Goal: Task Accomplishment & Management: Use online tool/utility

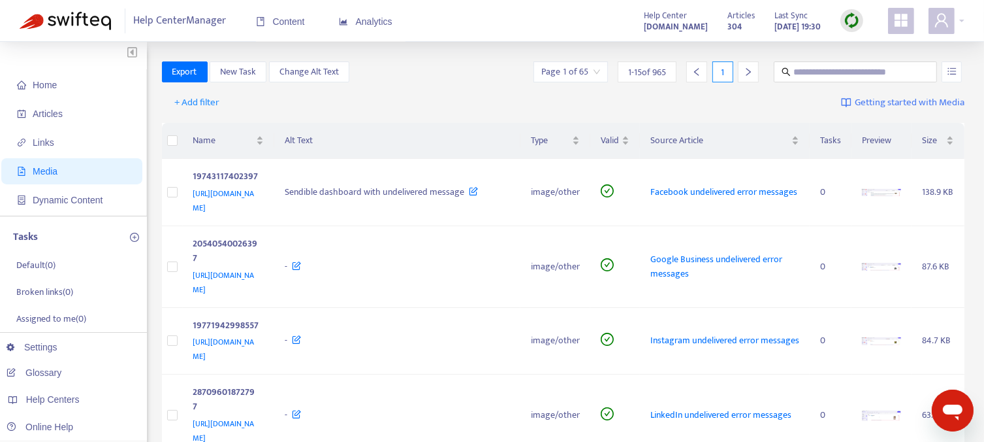
click at [726, 71] on div "1" at bounding box center [723, 71] width 21 height 21
click at [724, 72] on div "1" at bounding box center [723, 71] width 21 height 21
click at [726, 72] on div "1" at bounding box center [723, 71] width 21 height 21
click at [749, 71] on icon "right" at bounding box center [748, 71] width 9 height 9
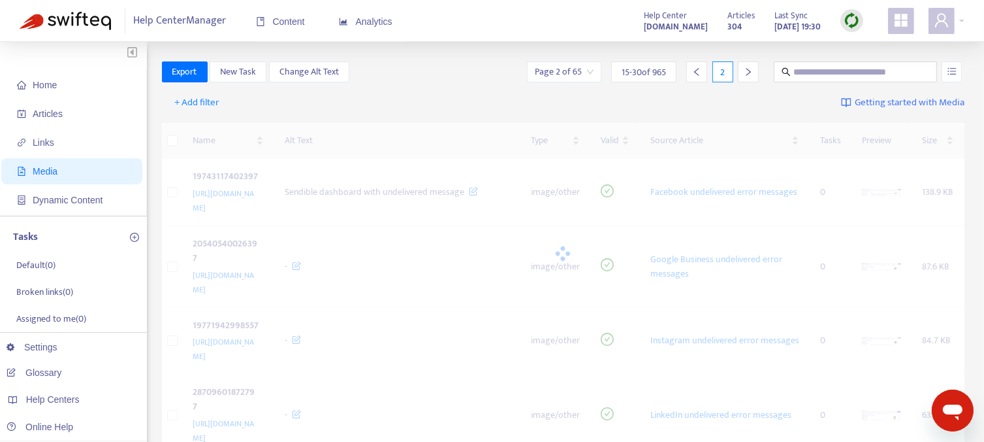
click at [749, 71] on icon "right" at bounding box center [748, 71] width 9 height 9
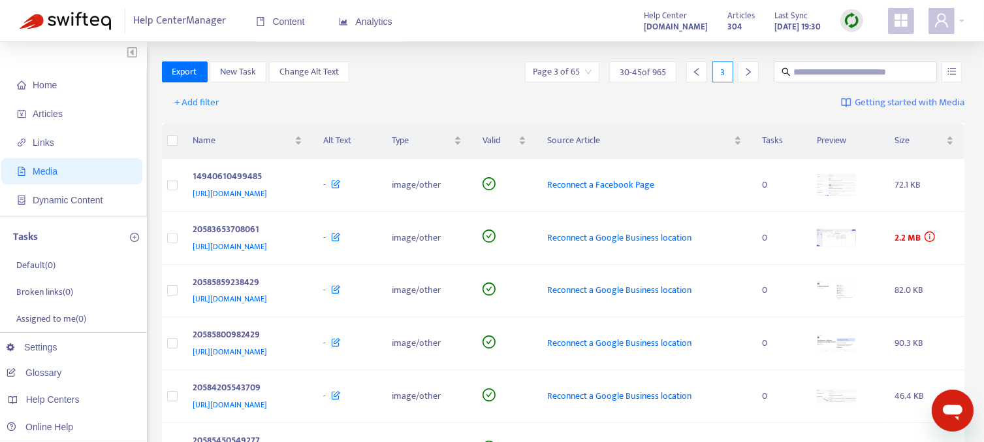
click at [749, 71] on icon "right" at bounding box center [748, 71] width 9 height 9
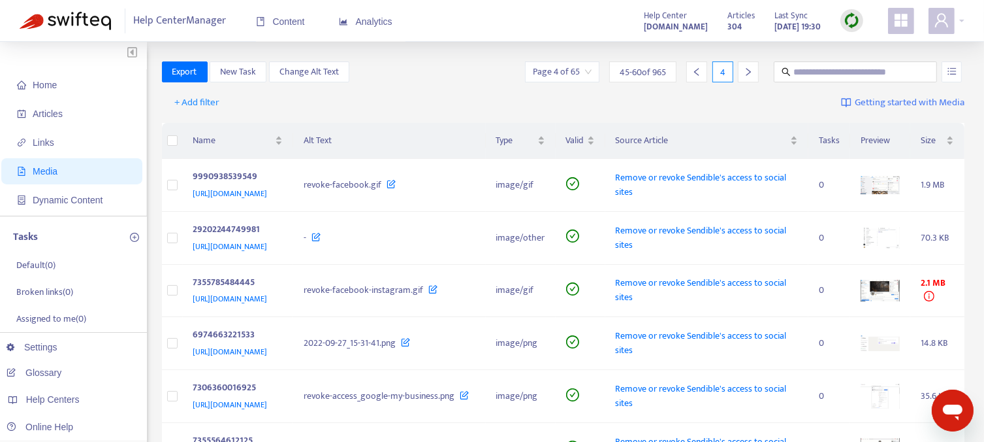
click at [749, 71] on icon "right" at bounding box center [748, 71] width 9 height 9
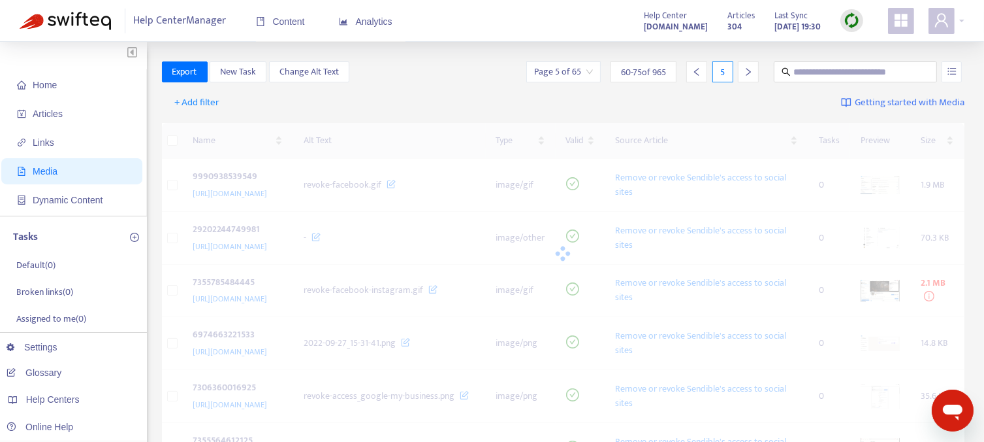
click at [749, 71] on icon "right" at bounding box center [748, 71] width 9 height 9
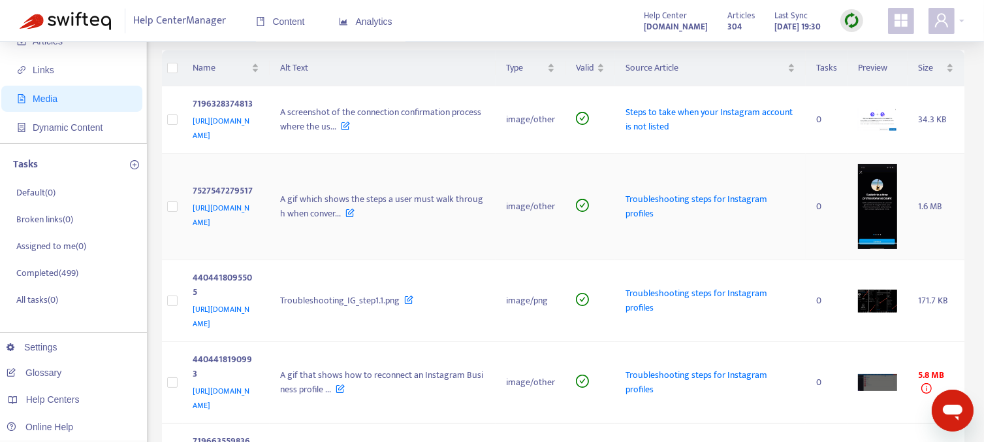
scroll to position [131, 0]
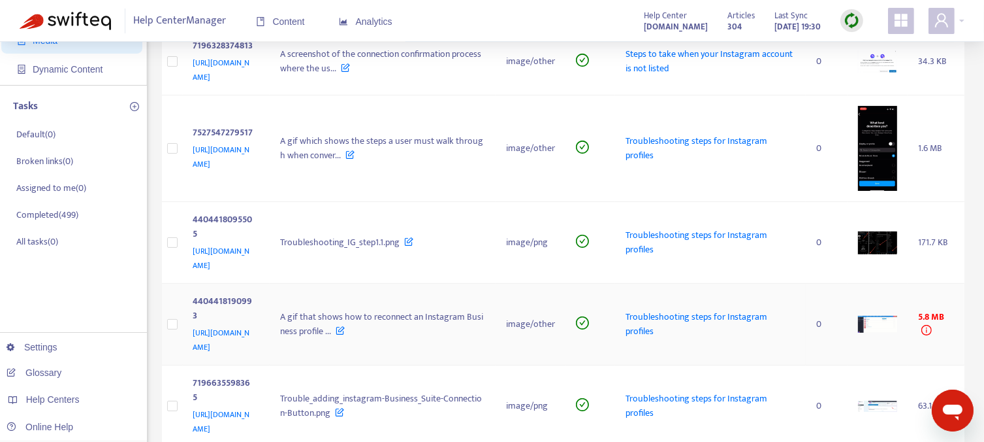
click at [250, 326] on span "[URL][DOMAIN_NAME]" at bounding box center [221, 339] width 57 height 27
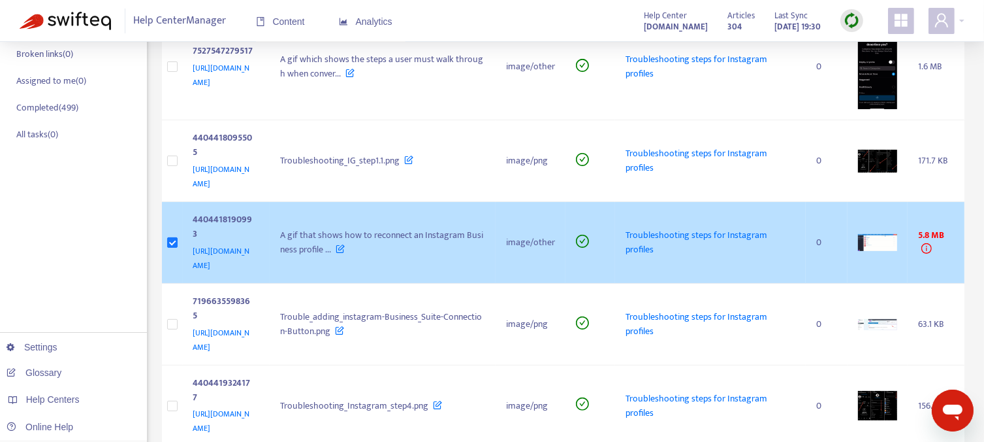
scroll to position [261, 0]
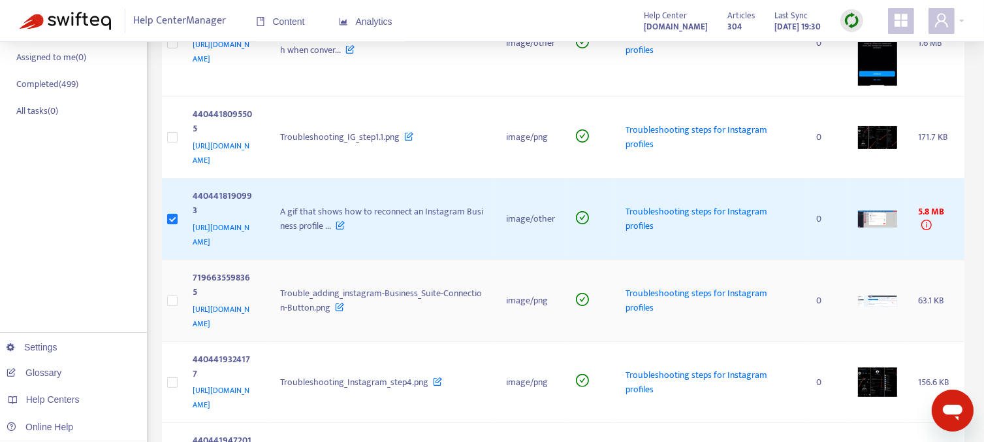
click at [881, 295] on img at bounding box center [877, 300] width 39 height 11
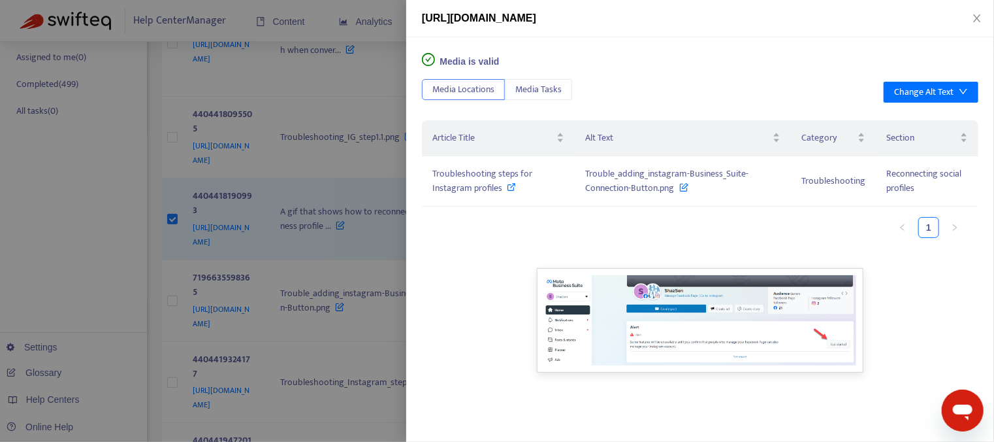
click at [327, 306] on div at bounding box center [497, 221] width 994 height 442
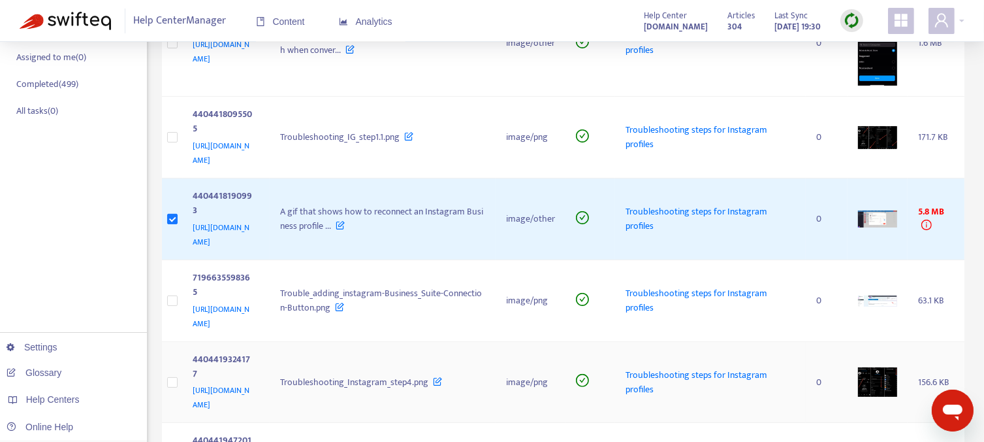
scroll to position [327, 0]
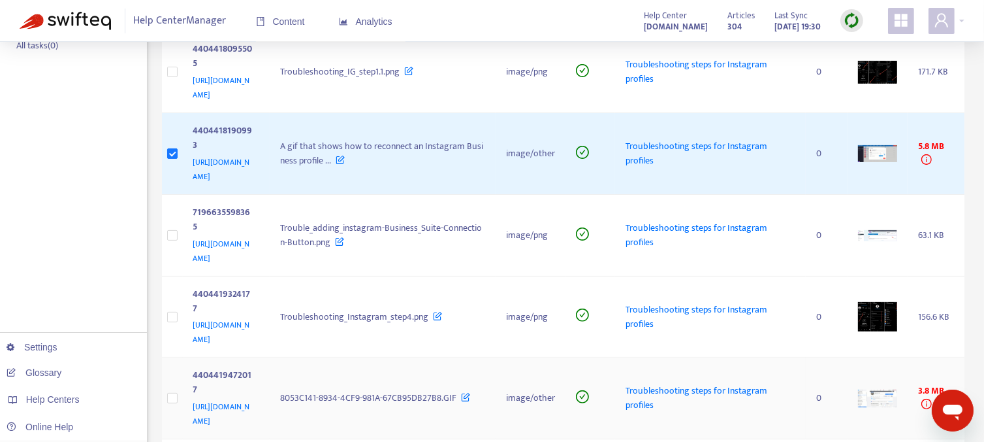
click at [881, 389] on img at bounding box center [877, 398] width 39 height 18
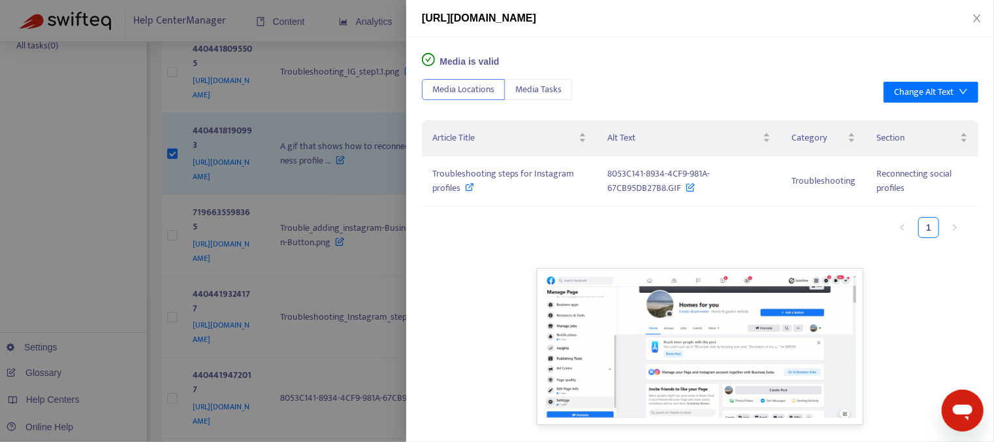
click at [327, 301] on div at bounding box center [497, 221] width 994 height 442
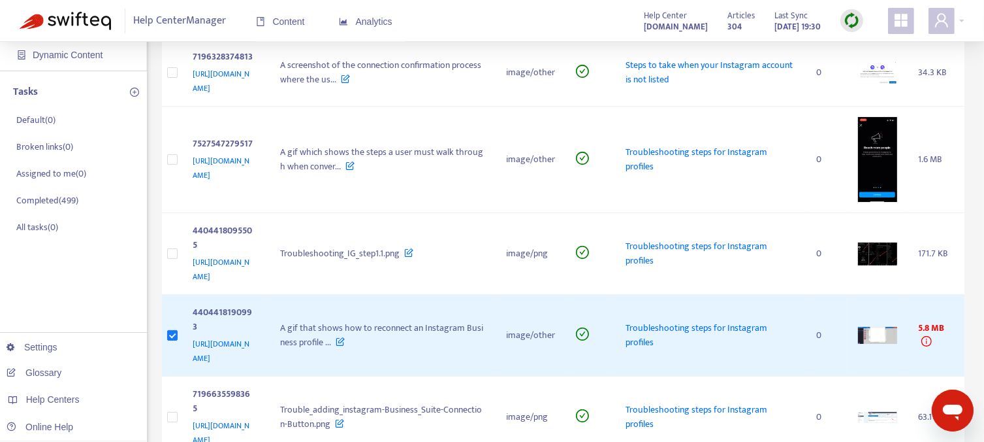
scroll to position [0, 0]
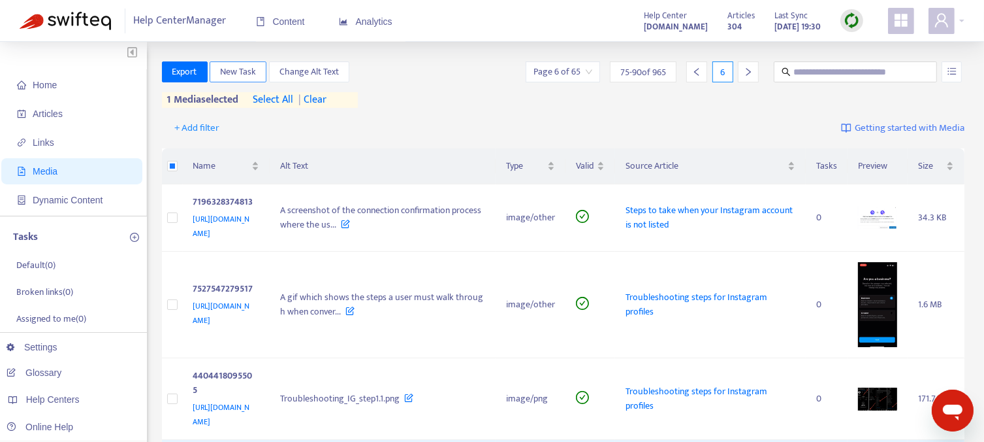
click at [241, 73] on span "New Task" at bounding box center [238, 72] width 36 height 14
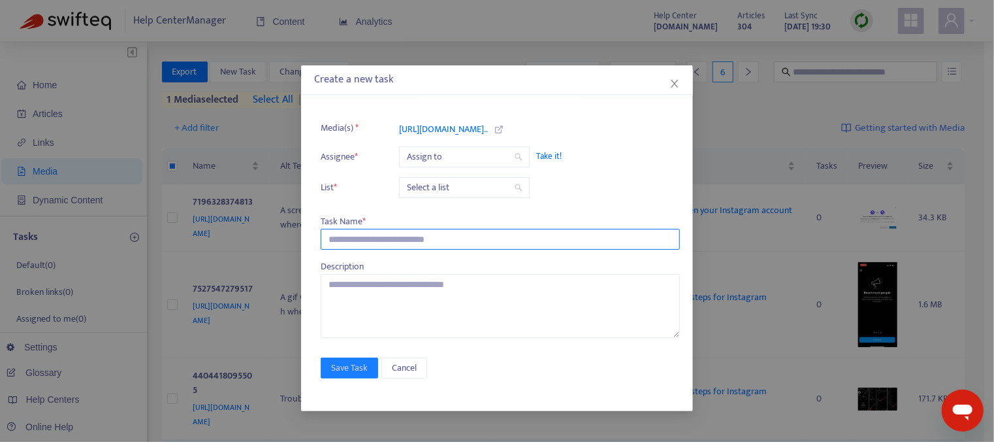
click at [363, 240] on input "text" at bounding box center [500, 239] width 359 height 21
type input "**********"
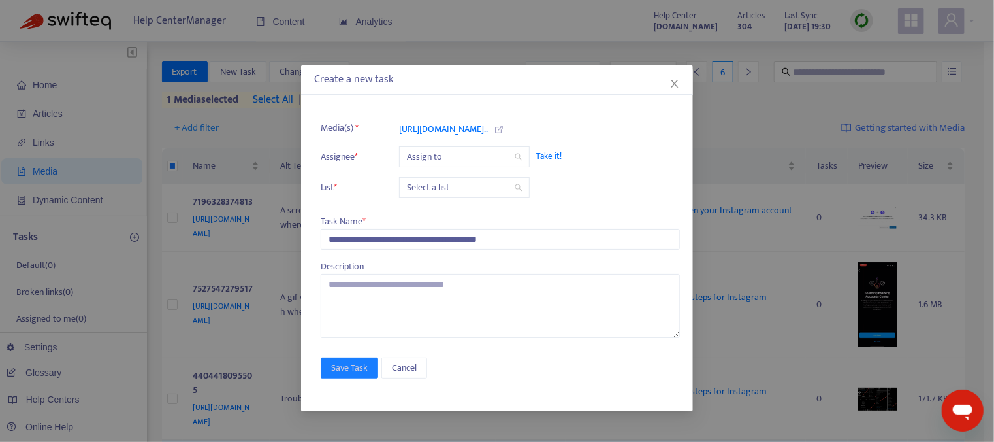
click at [489, 189] on input "search" at bounding box center [464, 188] width 115 height 20
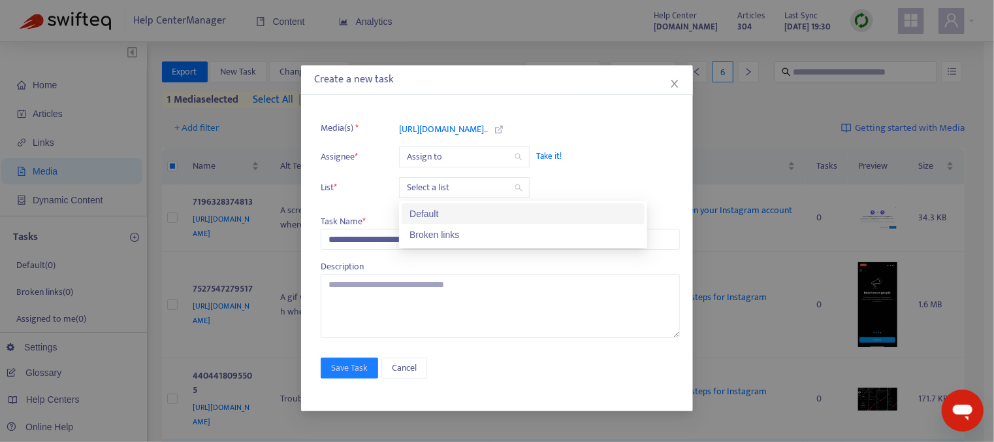
click at [608, 164] on li "Assignee * Assign to Take it!" at bounding box center [500, 156] width 359 height 21
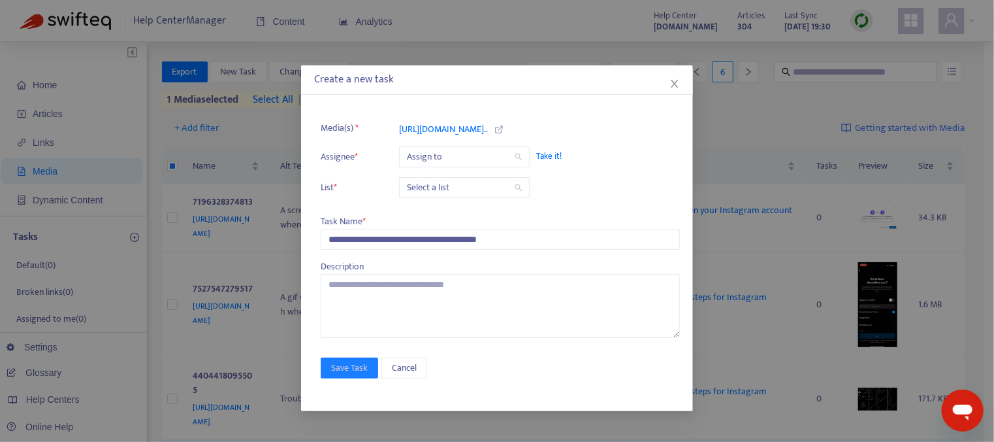
click at [543, 158] on span "Take it!" at bounding box center [601, 156] width 131 height 13
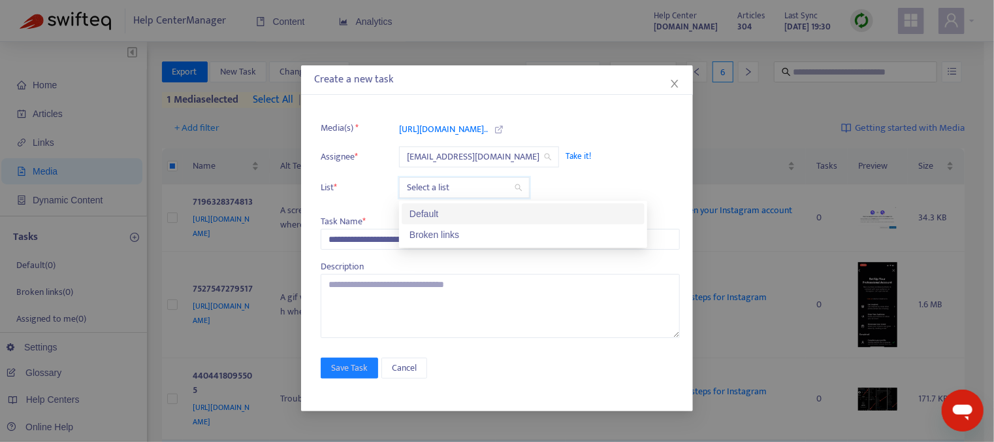
click at [479, 184] on input "search" at bounding box center [464, 188] width 115 height 20
click at [460, 212] on div "Default" at bounding box center [523, 213] width 227 height 14
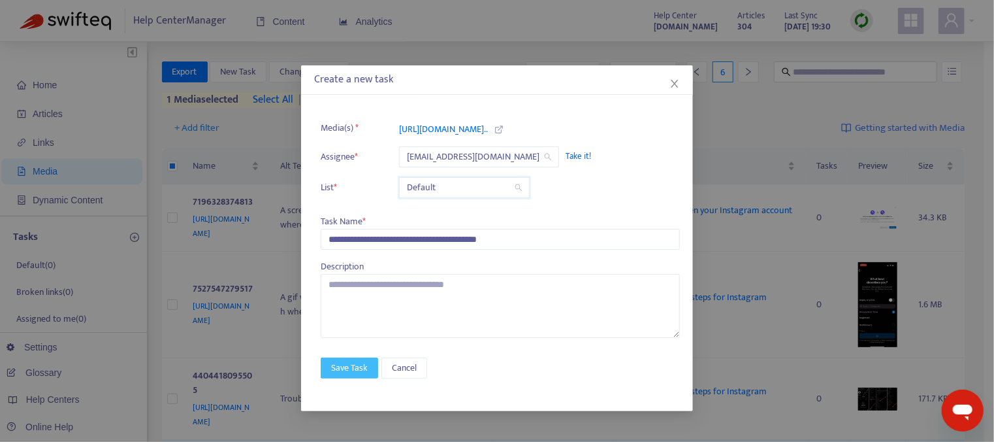
click at [350, 370] on span "Save Task" at bounding box center [349, 368] width 37 height 14
click at [674, 84] on icon "close" at bounding box center [674, 84] width 7 height 8
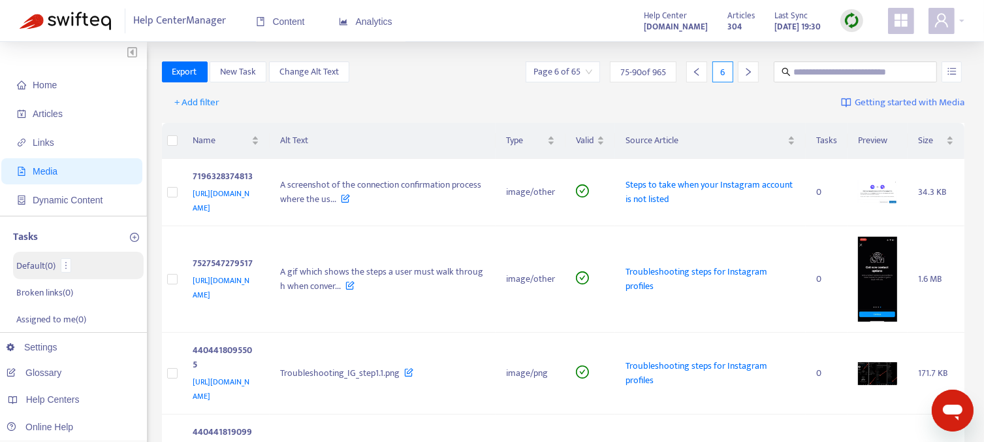
click at [34, 261] on p "Default ( 0 )" at bounding box center [35, 266] width 39 height 14
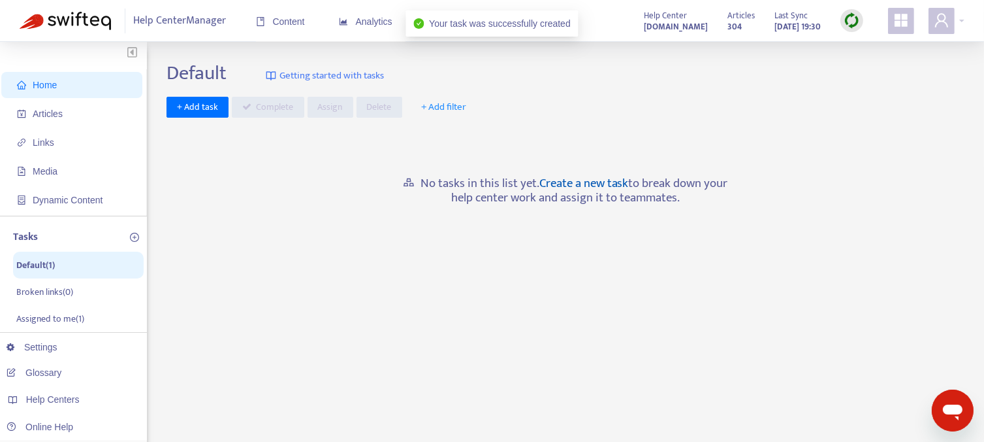
click at [585, 185] on link "Create a new task" at bounding box center [584, 183] width 89 height 20
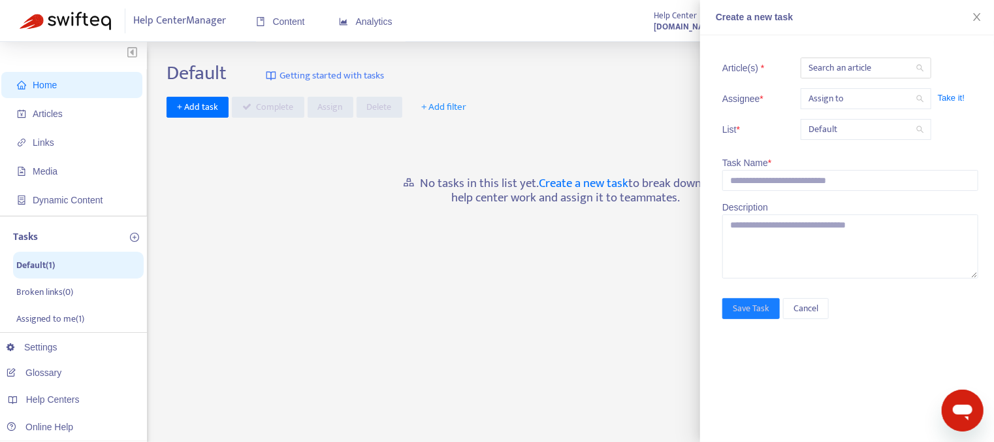
click at [320, 261] on div "Default Getting started with tasks + Add task Complete Assign Delete + Add filt…" at bounding box center [566, 443] width 798 height 764
click at [972, 19] on icon "close" at bounding box center [977, 17] width 10 height 10
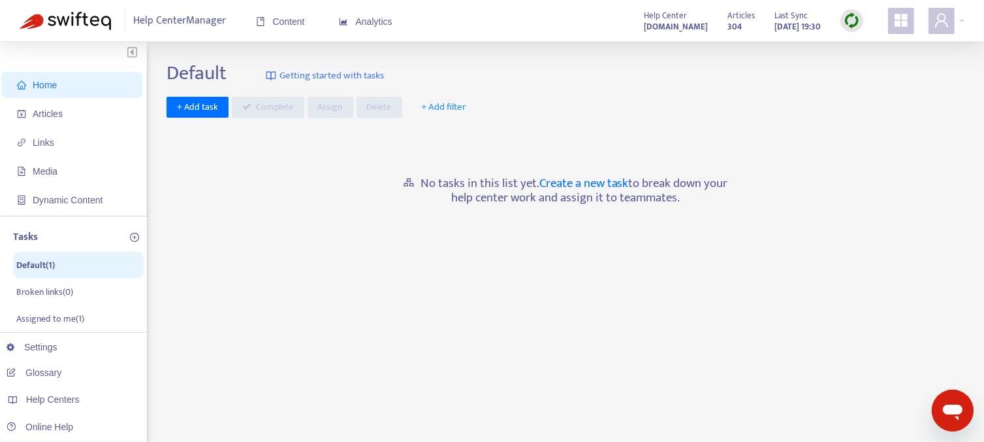
click at [133, 235] on icon "plus-circle" at bounding box center [134, 237] width 9 height 9
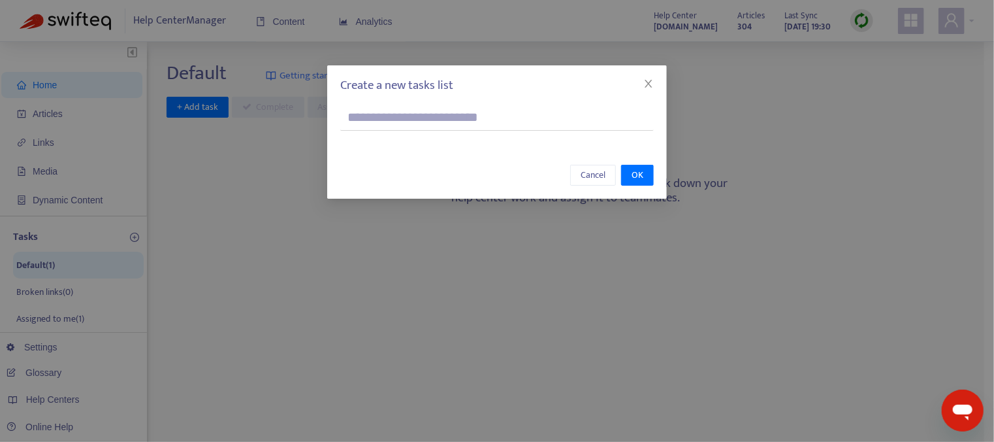
click at [353, 120] on input "text" at bounding box center [497, 118] width 314 height 26
type input "**********"
click at [640, 171] on span "OK" at bounding box center [638, 175] width 12 height 14
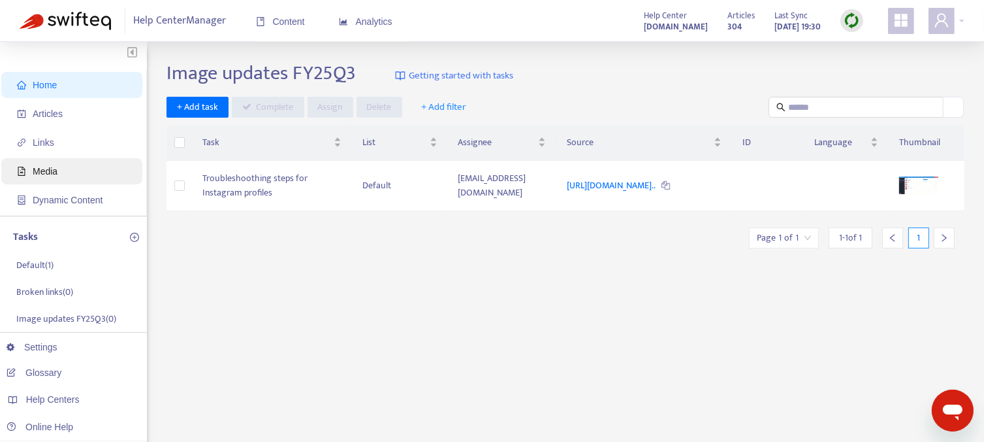
click at [41, 174] on span "Media" at bounding box center [45, 171] width 25 height 10
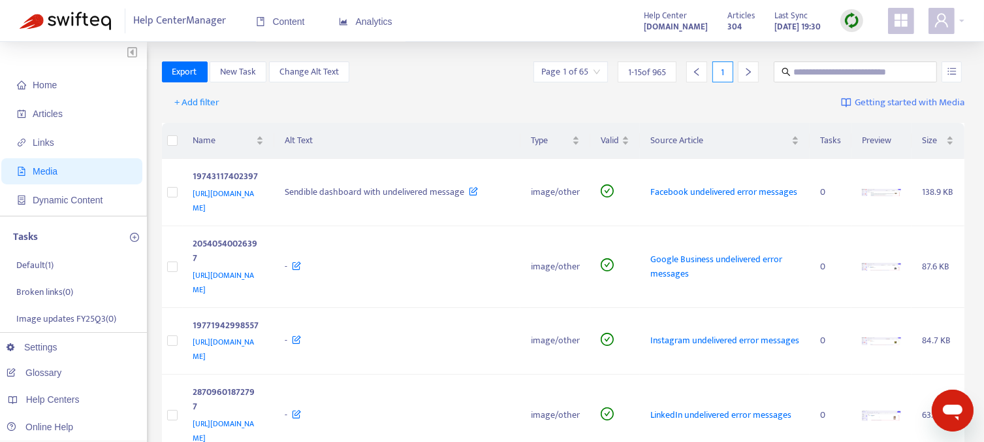
click at [746, 74] on icon "right" at bounding box center [748, 71] width 9 height 9
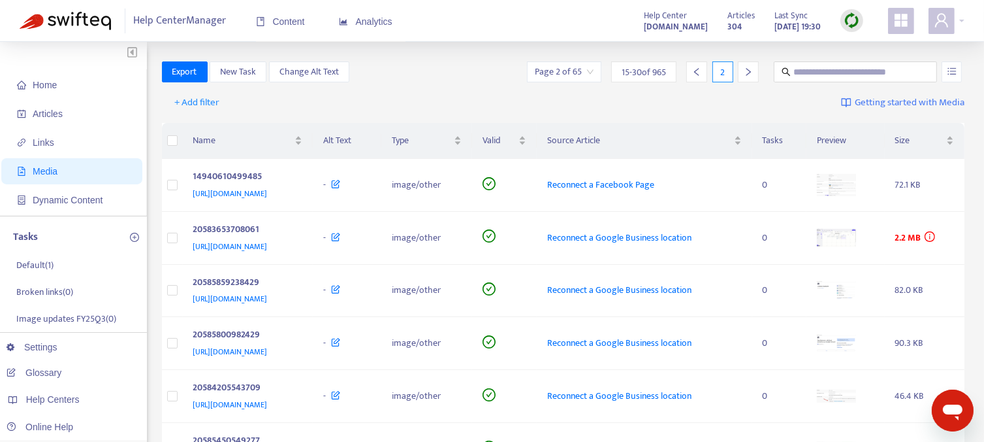
click at [747, 73] on icon "right" at bounding box center [748, 71] width 9 height 9
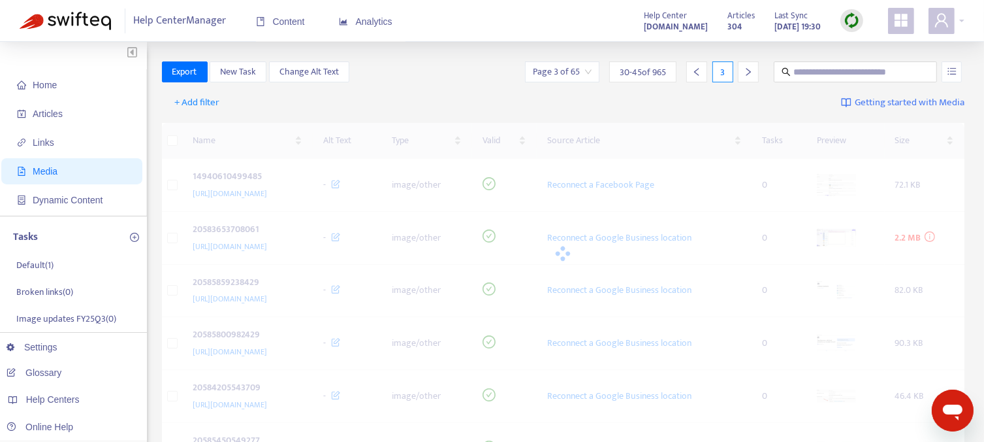
click at [747, 73] on icon "right" at bounding box center [748, 71] width 9 height 9
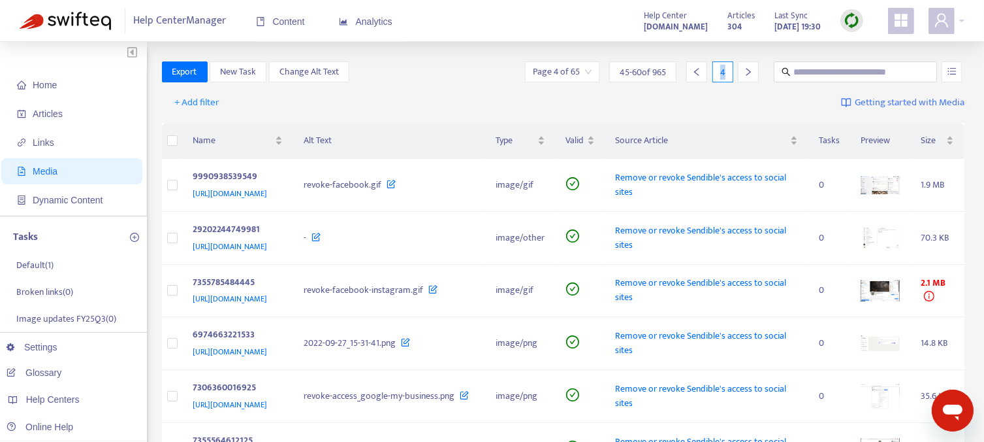
click at [747, 73] on icon "right" at bounding box center [748, 71] width 9 height 9
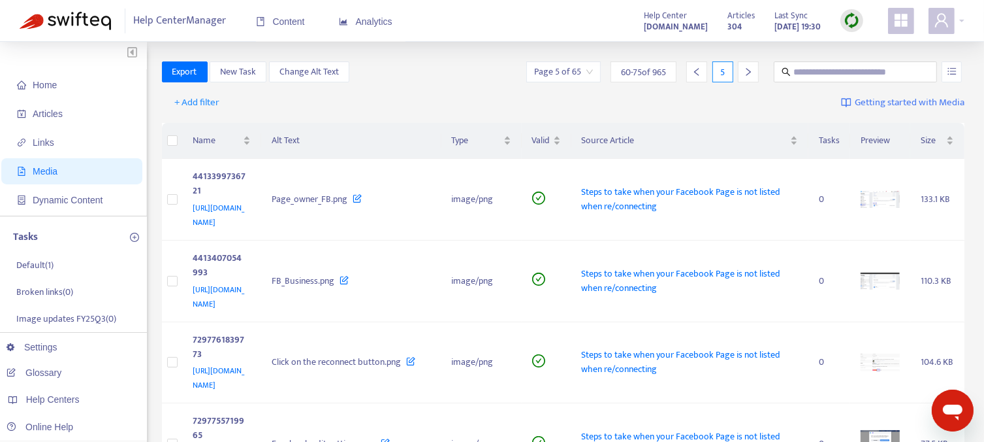
click at [747, 73] on icon "right" at bounding box center [748, 71] width 9 height 9
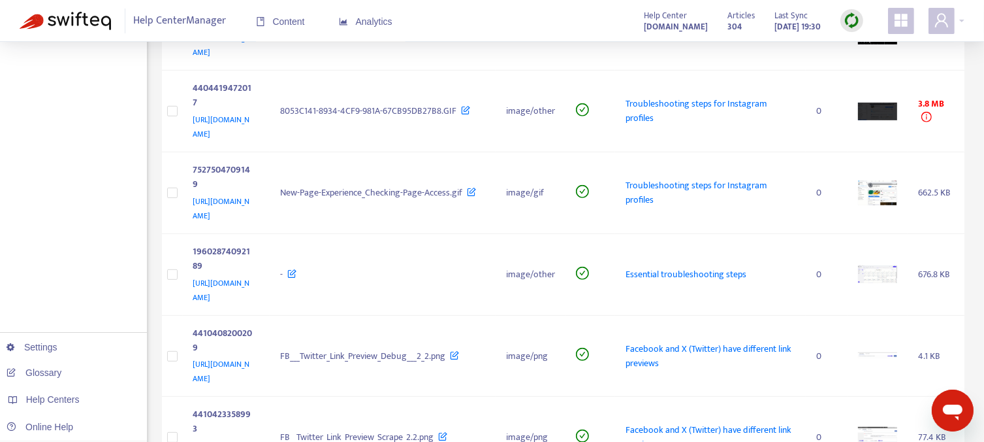
scroll to position [653, 0]
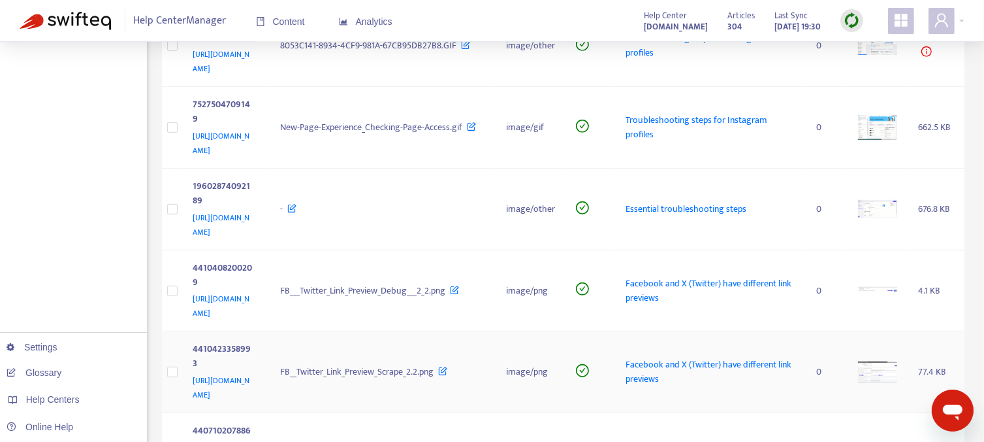
click at [878, 361] on img at bounding box center [877, 371] width 39 height 21
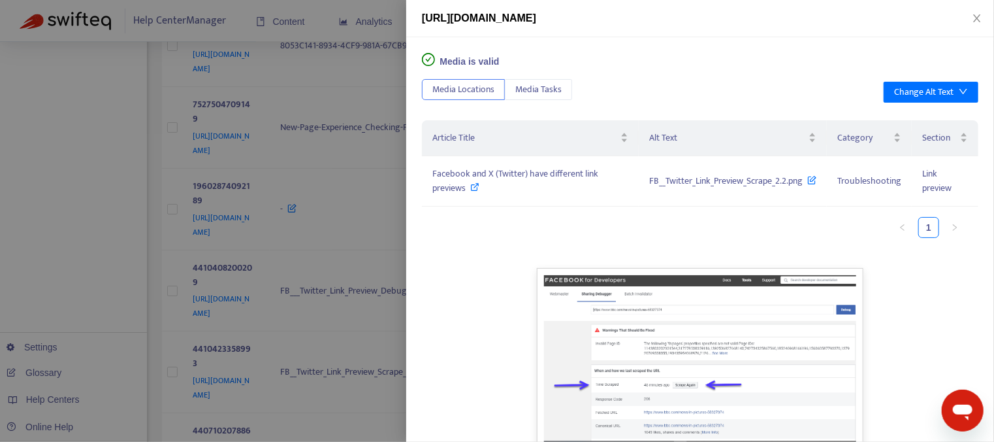
click at [330, 221] on div at bounding box center [497, 221] width 994 height 442
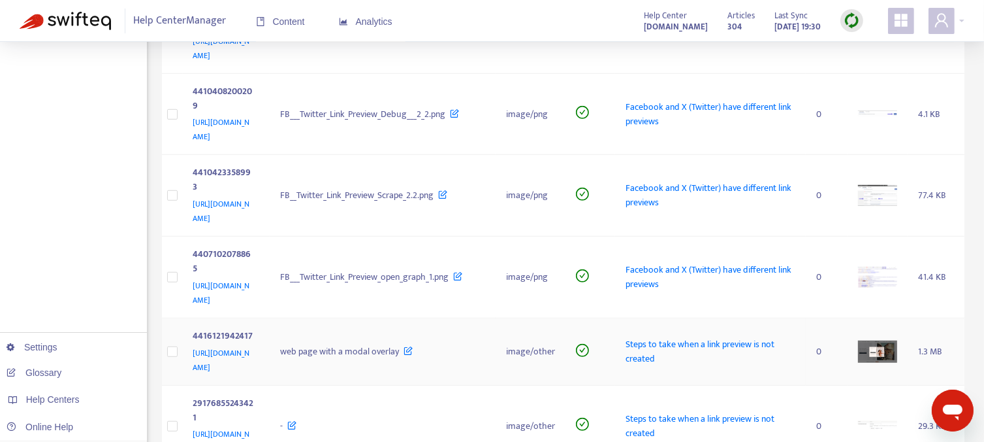
scroll to position [834, 0]
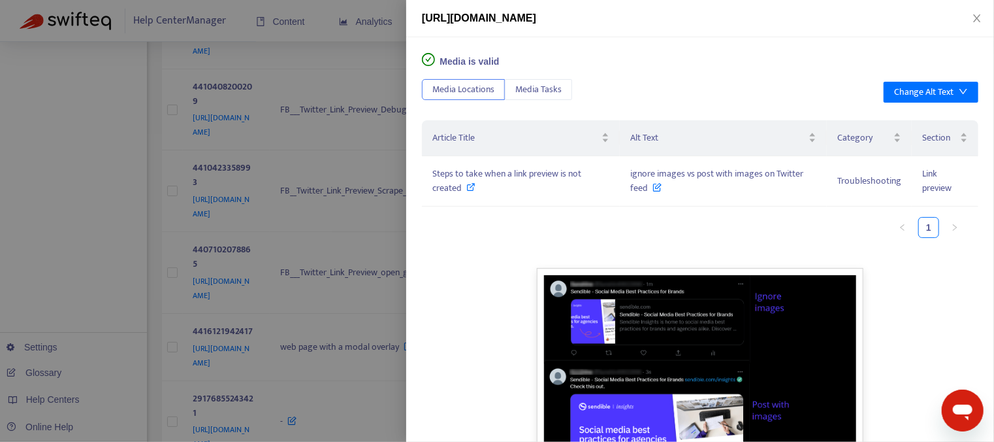
click at [334, 309] on div at bounding box center [497, 221] width 994 height 442
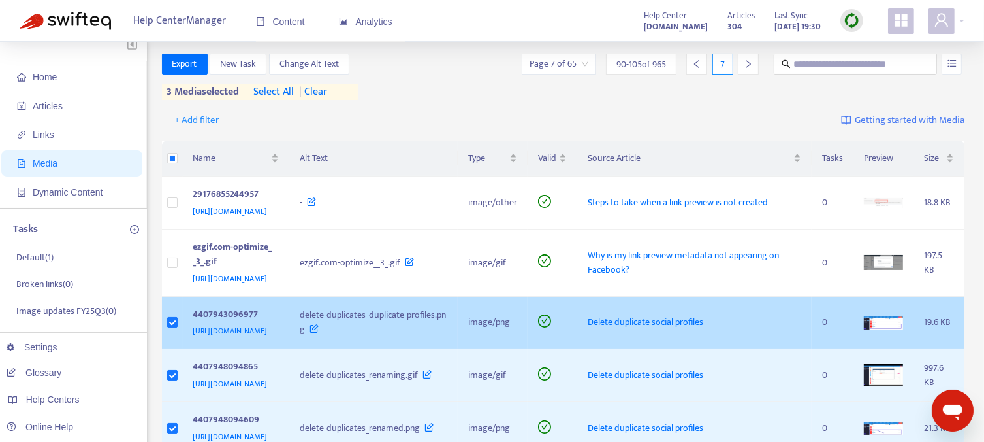
scroll to position [0, 0]
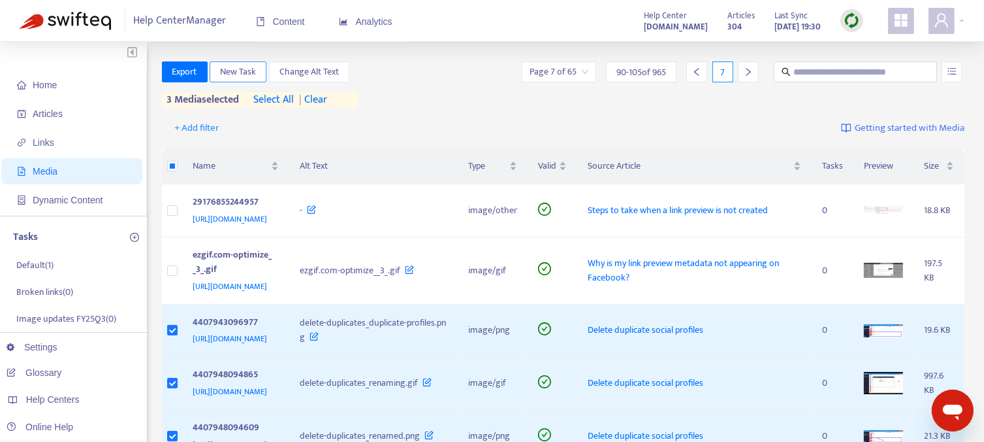
click at [239, 75] on span "New Task" at bounding box center [238, 72] width 36 height 14
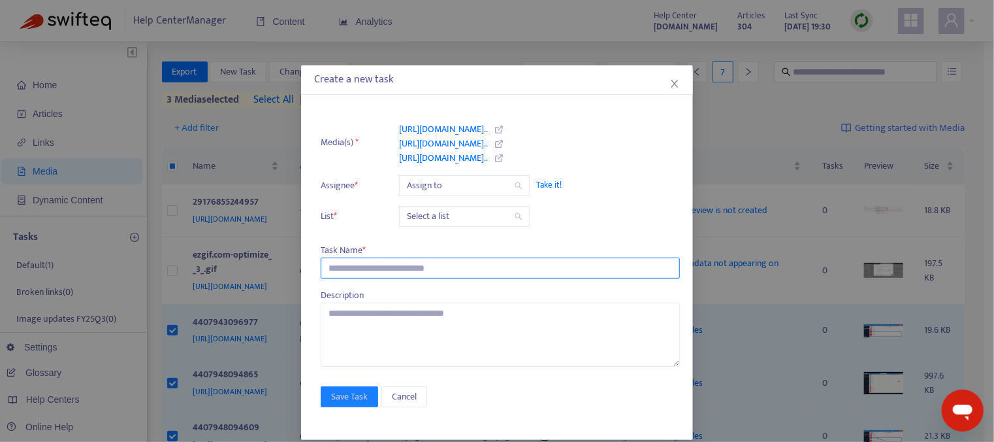
click at [365, 263] on input "text" at bounding box center [500, 267] width 359 height 21
type input "**********"
click at [549, 183] on span "Take it!" at bounding box center [601, 184] width 131 height 13
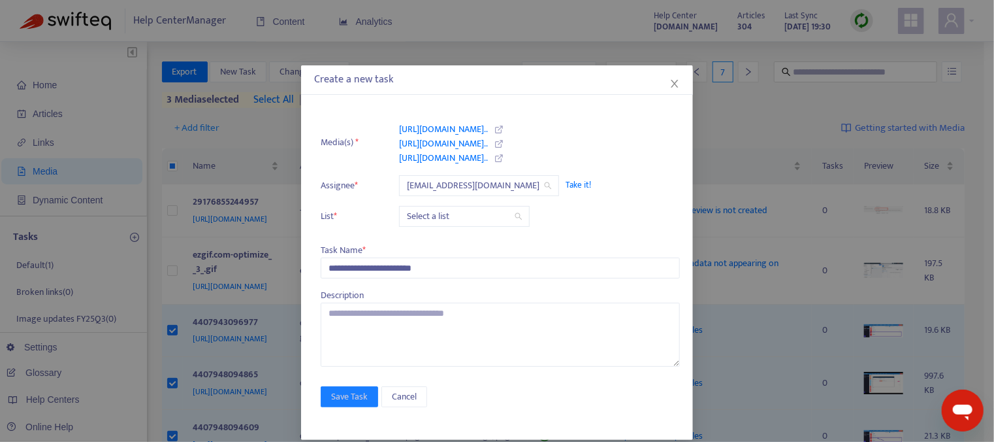
click at [483, 214] on input "search" at bounding box center [464, 216] width 115 height 20
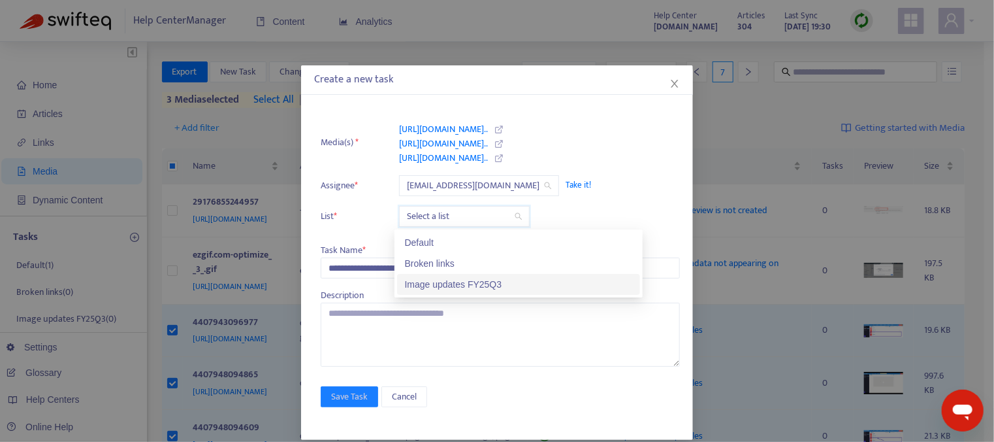
click at [476, 282] on div "Image updates FY25Q3" at bounding box center [518, 284] width 227 height 14
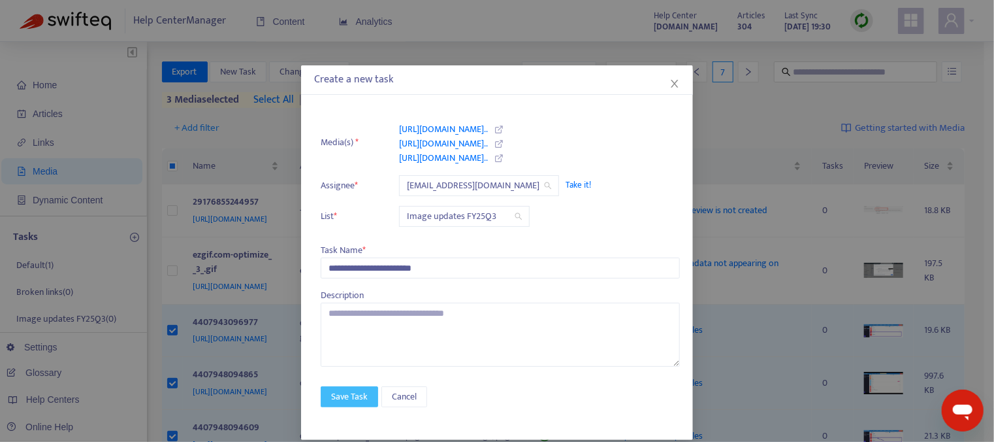
click at [351, 397] on span "Save Task" at bounding box center [349, 396] width 37 height 14
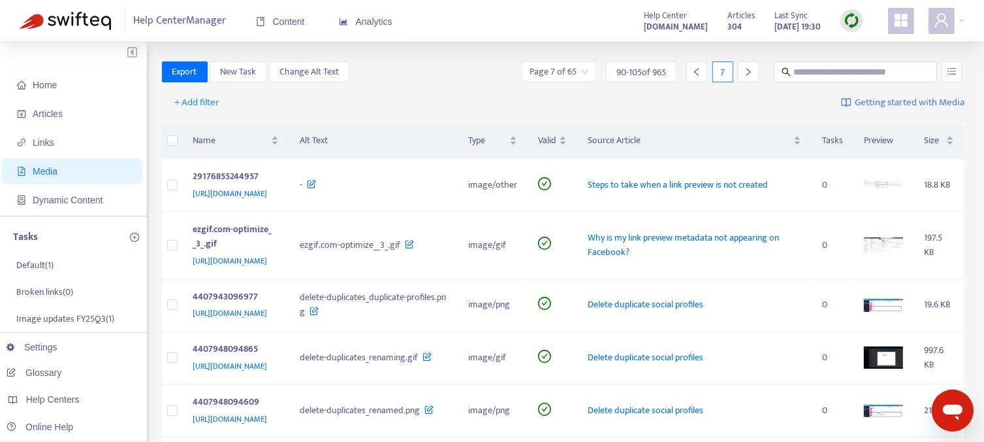
click at [477, 74] on div "Export New Task Change Alt Text Page 7 of 65 90 - 105 of 965 7" at bounding box center [564, 71] width 804 height 21
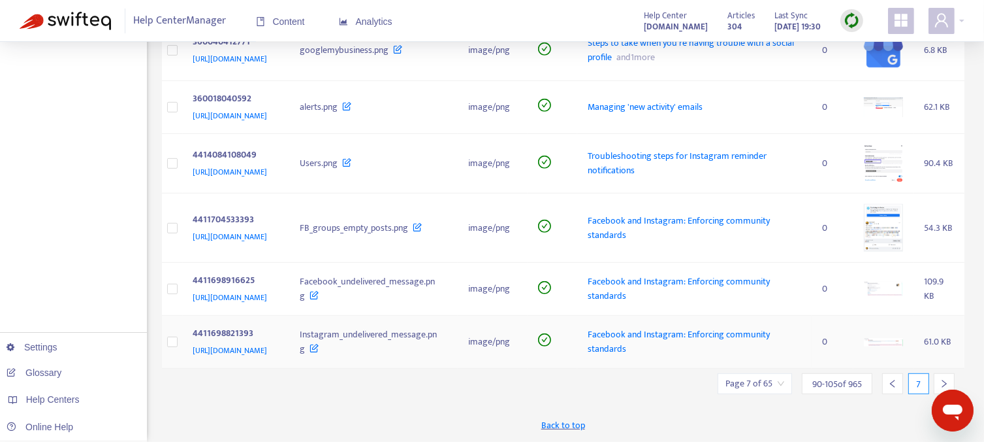
scroll to position [797, 0]
click at [947, 380] on icon "right" at bounding box center [944, 383] width 9 height 9
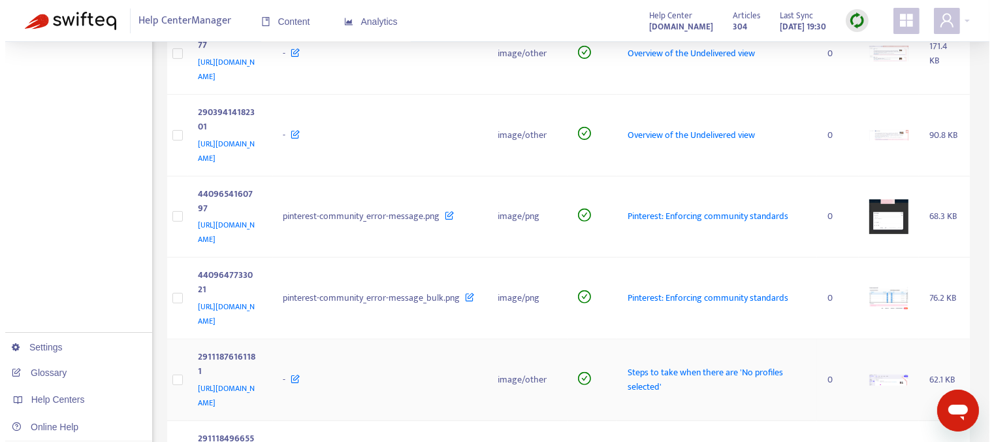
scroll to position [523, 0]
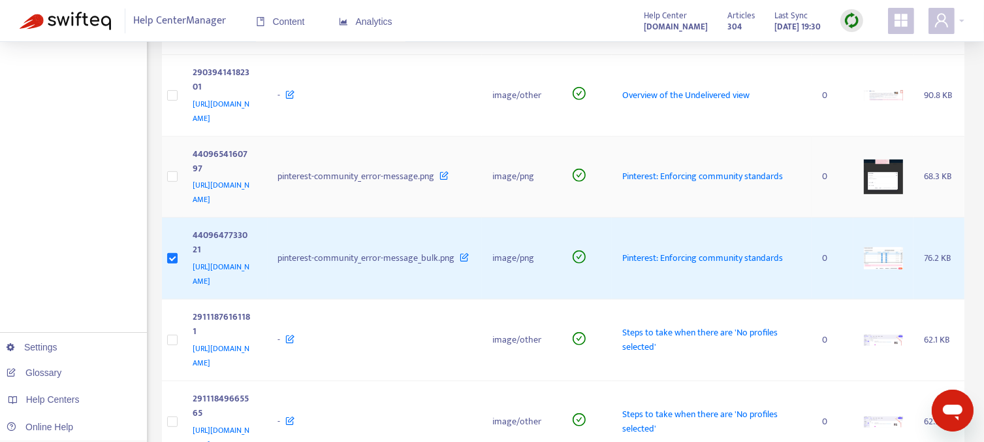
click at [879, 159] on img at bounding box center [883, 176] width 39 height 35
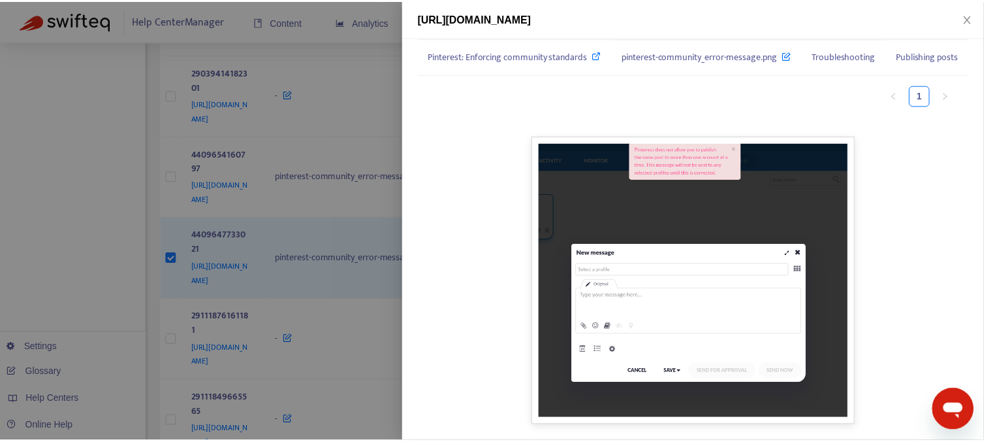
scroll to position [131, 0]
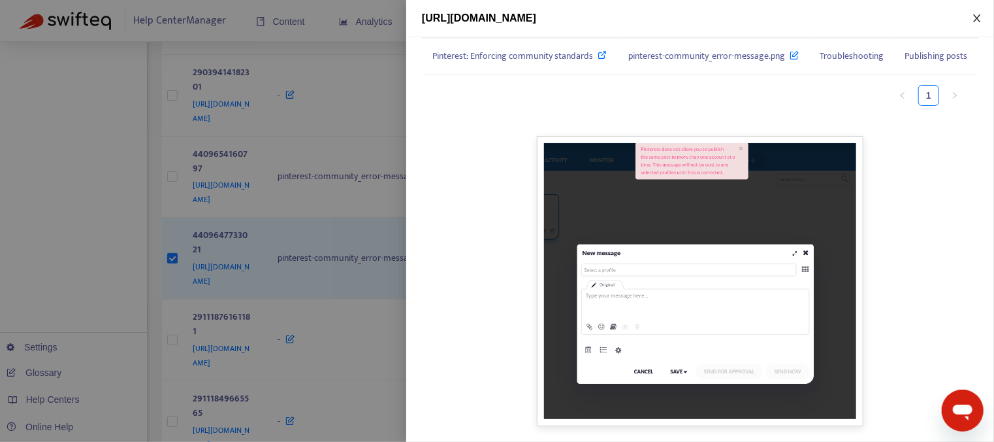
click at [981, 15] on icon "close" at bounding box center [976, 18] width 7 height 8
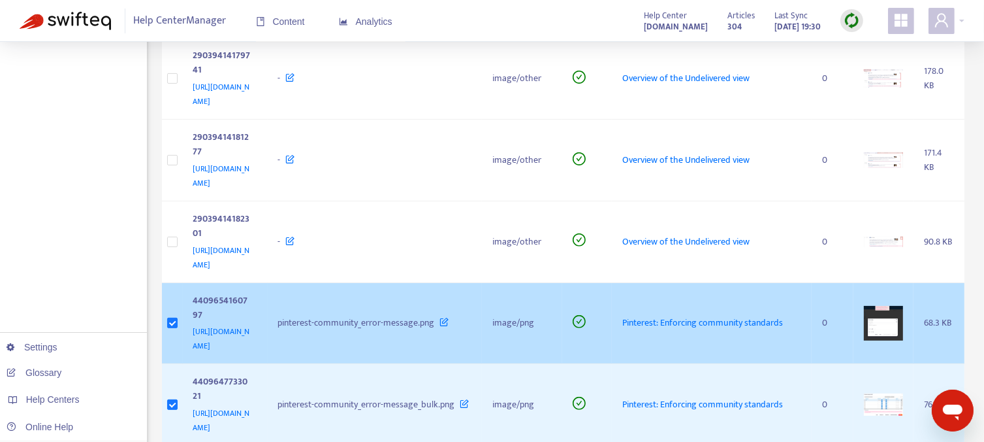
scroll to position [392, 0]
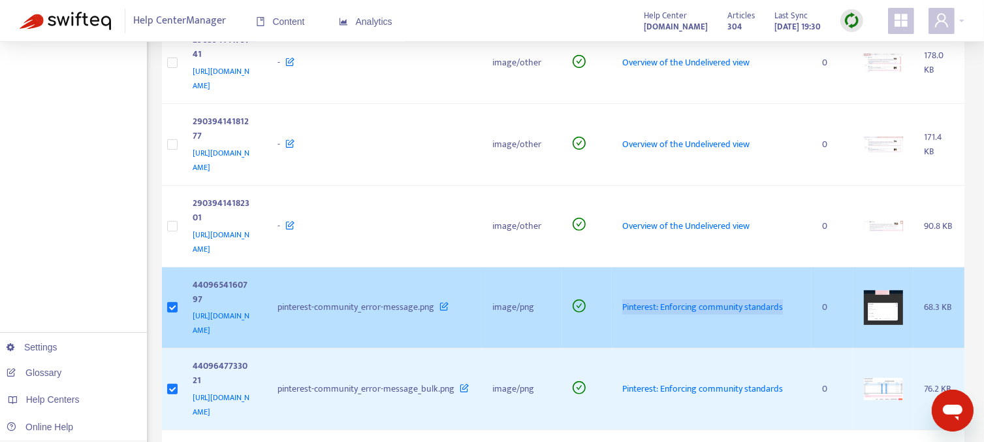
drag, startPoint x: 706, startPoint y: 241, endPoint x: 651, endPoint y: 219, distance: 59.6
click at [651, 267] on td "Pinterest: Enforcing community standards" at bounding box center [712, 308] width 200 height 82
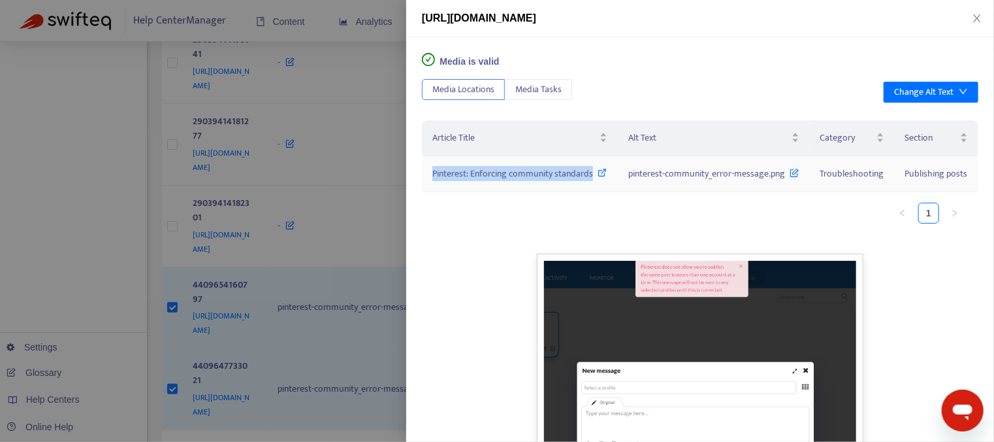
drag, startPoint x: 429, startPoint y: 173, endPoint x: 470, endPoint y: 189, distance: 44.3
click at [470, 189] on td "Pinterest: Enforcing community standards" at bounding box center [520, 174] width 196 height 36
copy span "Pinterest: Enforcing community standards"
click at [101, 139] on div at bounding box center [497, 221] width 994 height 442
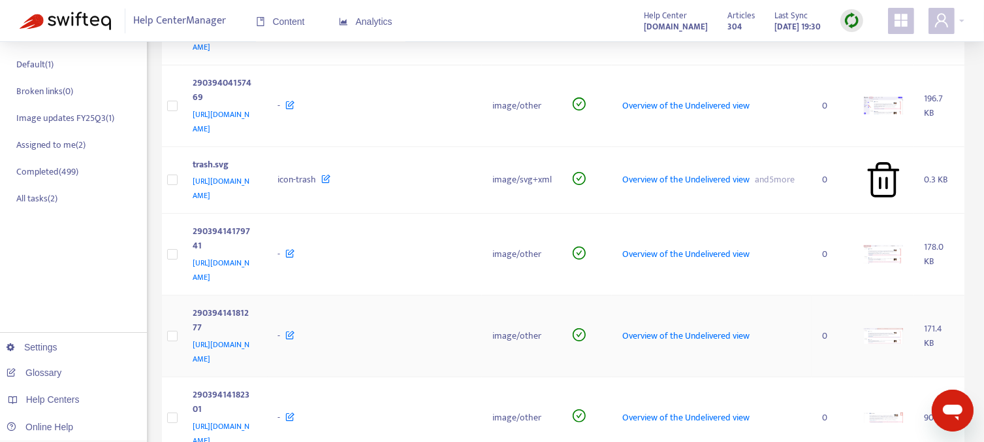
scroll to position [0, 0]
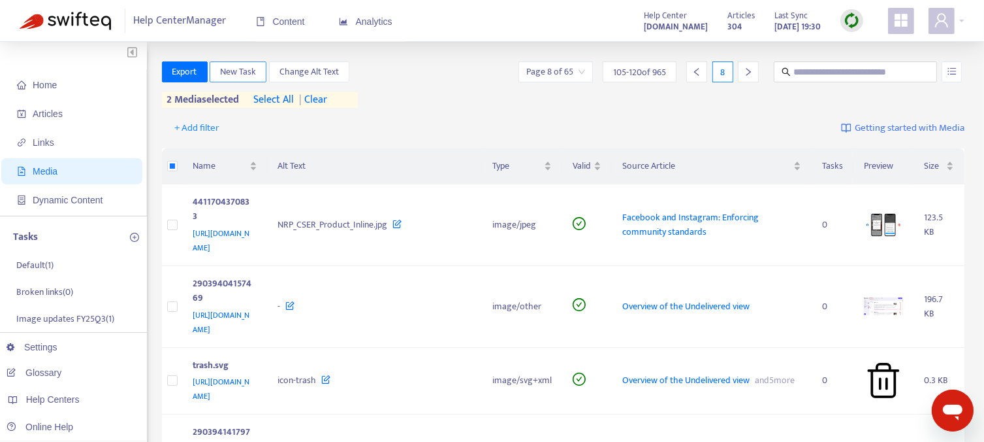
click at [233, 73] on span "New Task" at bounding box center [238, 72] width 36 height 14
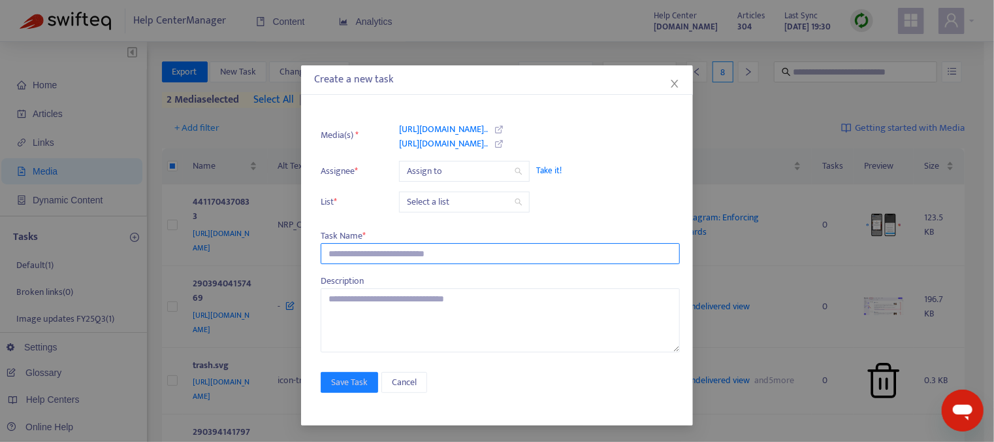
click at [361, 248] on input "text" at bounding box center [500, 253] width 359 height 21
paste input "**********"
type input "**********"
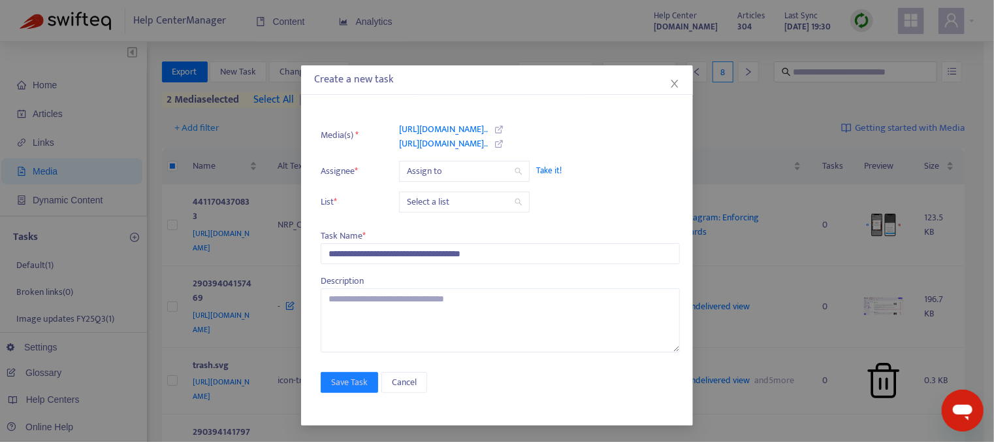
click at [549, 171] on span "Take it!" at bounding box center [601, 170] width 131 height 13
click at [465, 203] on input "search" at bounding box center [464, 202] width 115 height 20
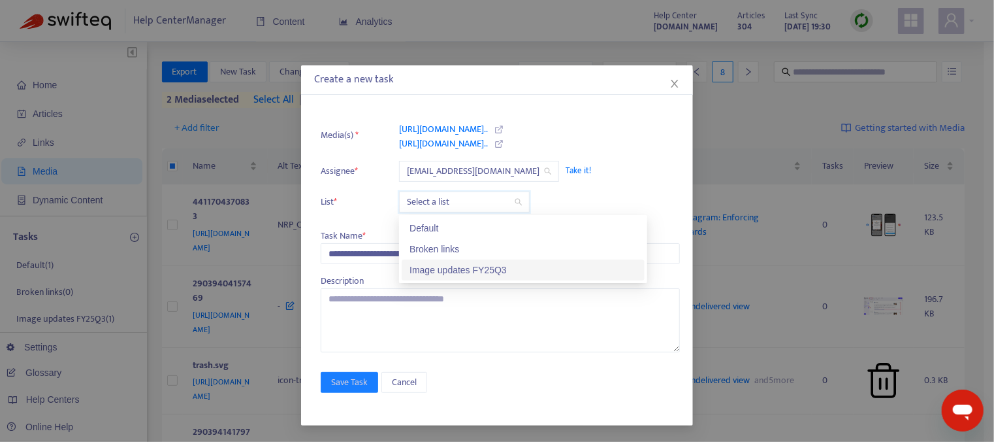
click at [442, 265] on div "Image updates FY25Q3" at bounding box center [523, 270] width 227 height 14
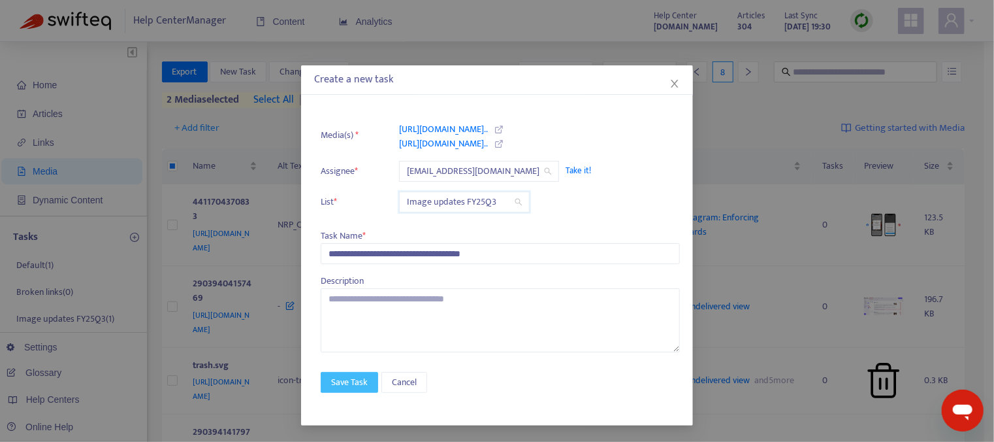
click at [339, 382] on span "Save Task" at bounding box center [349, 382] width 37 height 14
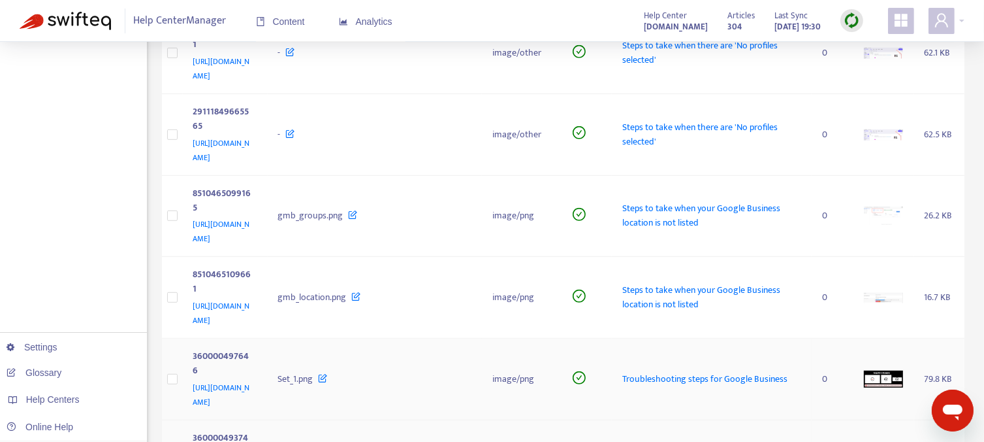
scroll to position [794, 0]
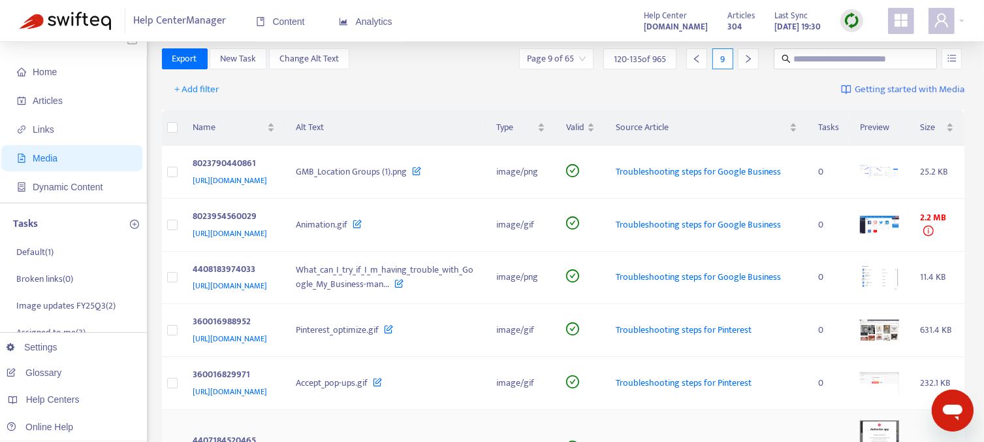
scroll to position [10, 0]
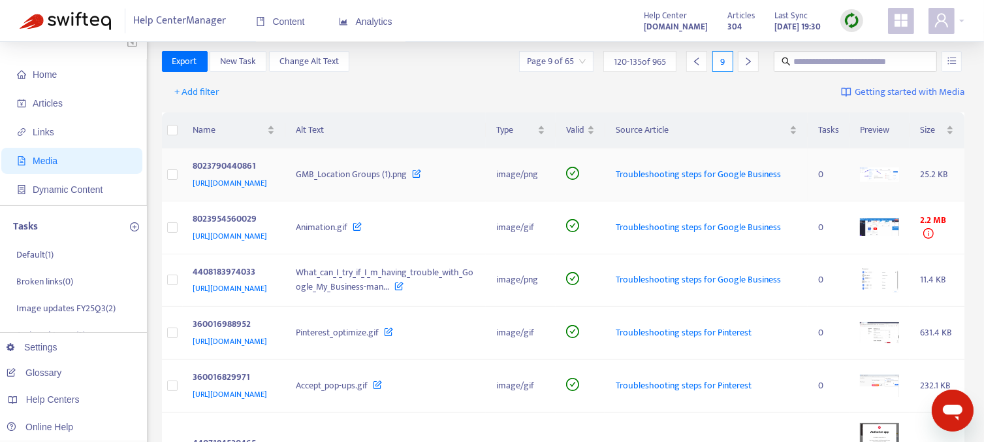
click at [870, 182] on img at bounding box center [879, 174] width 39 height 15
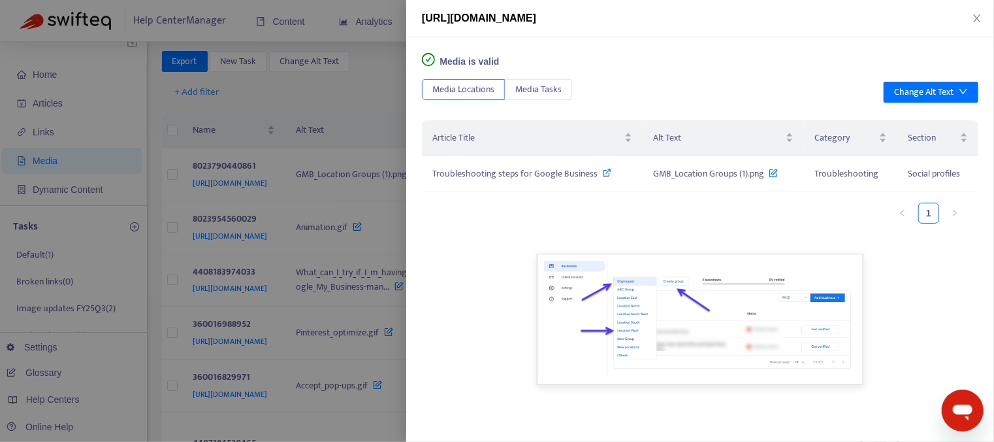
click at [152, 305] on div at bounding box center [497, 221] width 994 height 442
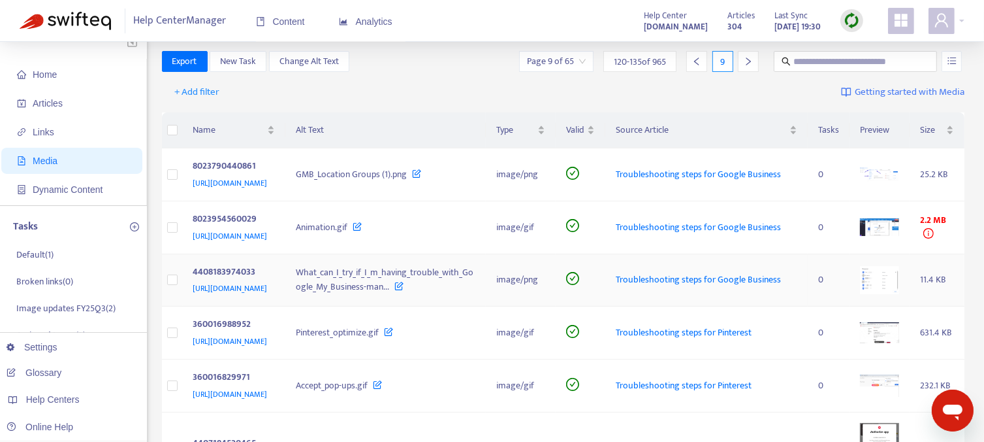
click at [886, 294] on img at bounding box center [879, 280] width 39 height 28
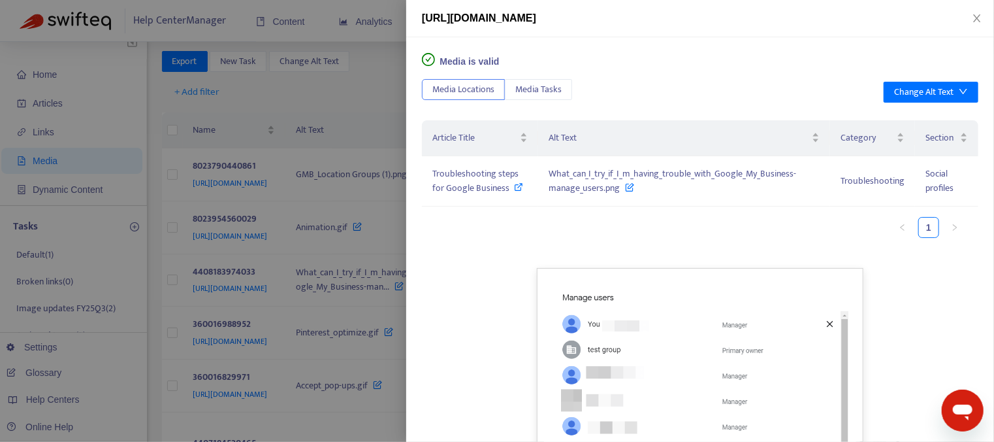
click at [348, 162] on div at bounding box center [497, 221] width 994 height 442
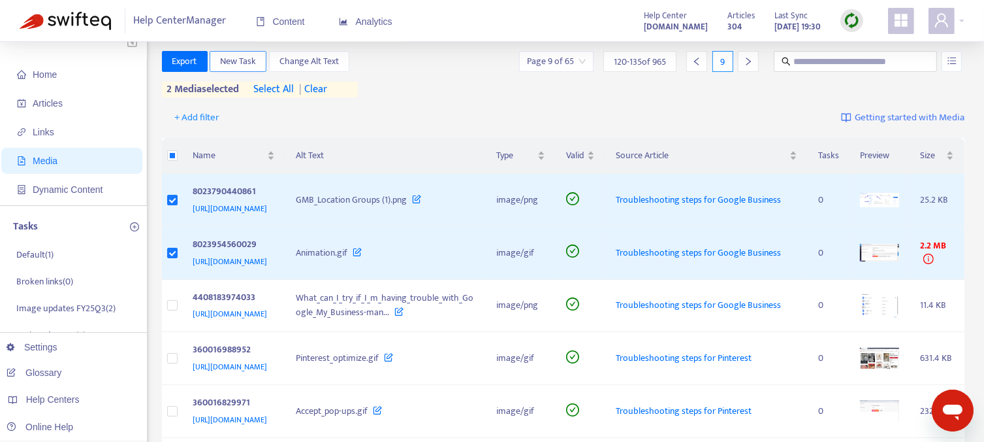
click at [243, 63] on span "New Task" at bounding box center [238, 61] width 36 height 14
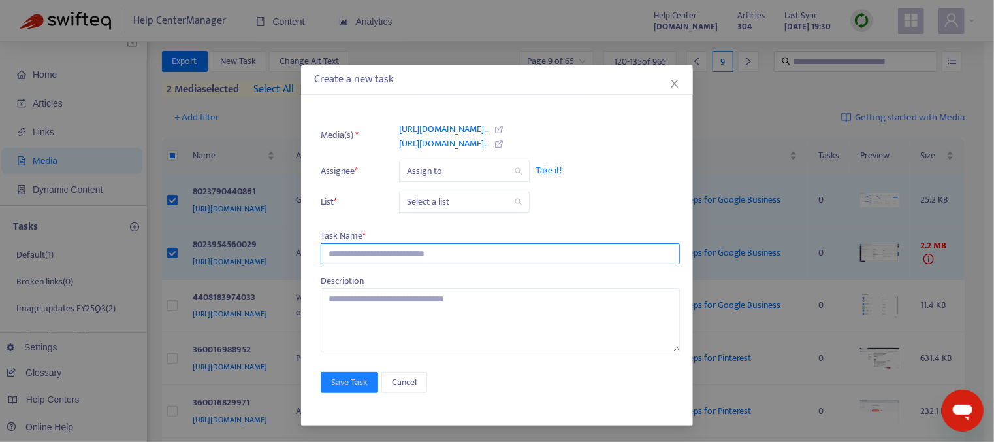
click at [368, 249] on input "text" at bounding box center [500, 253] width 359 height 21
type input "**********"
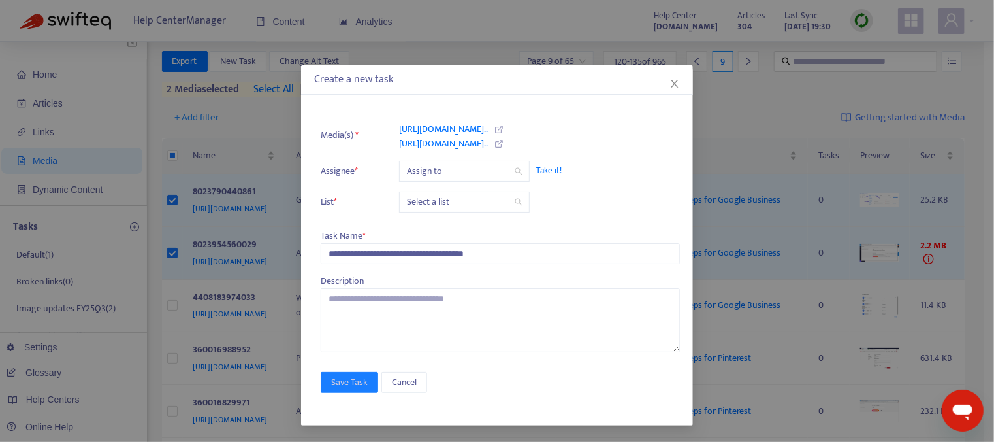
click at [558, 169] on span "Take it!" at bounding box center [601, 170] width 131 height 13
click at [479, 196] on input "search" at bounding box center [464, 202] width 115 height 20
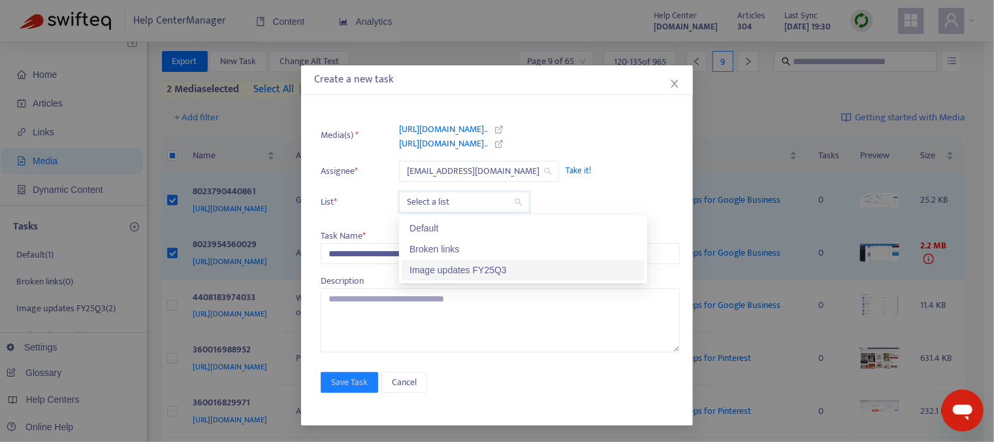
click at [484, 270] on div "Image updates FY25Q3" at bounding box center [523, 270] width 227 height 14
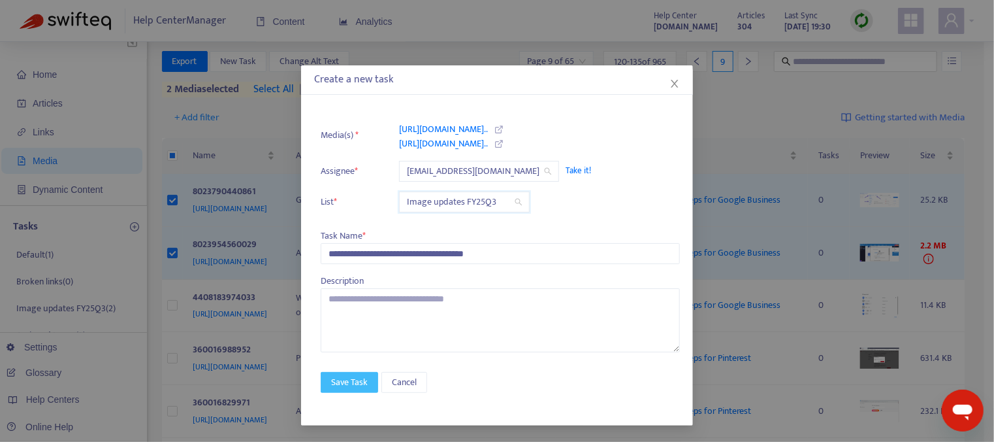
click at [358, 382] on span "Save Task" at bounding box center [349, 382] width 37 height 14
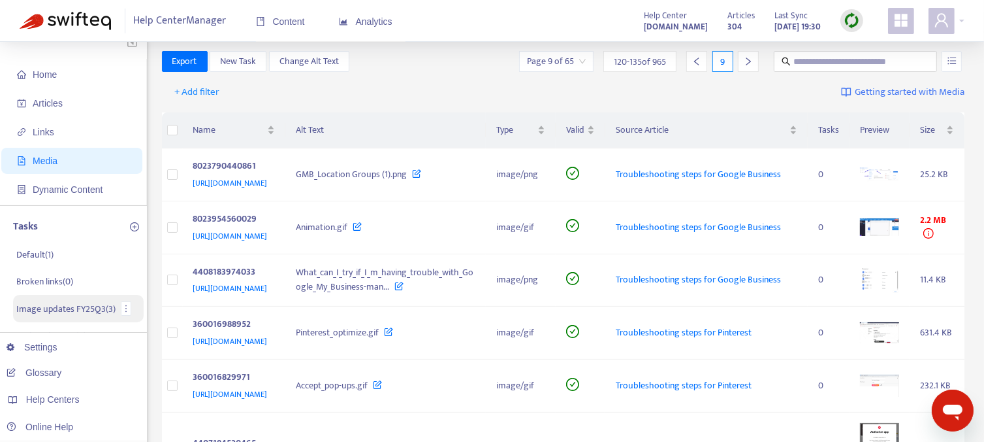
click at [64, 314] on p "Image updates FY25Q3 ( 3 )" at bounding box center [65, 309] width 99 height 14
